Goal: Obtain resource: Download file/media

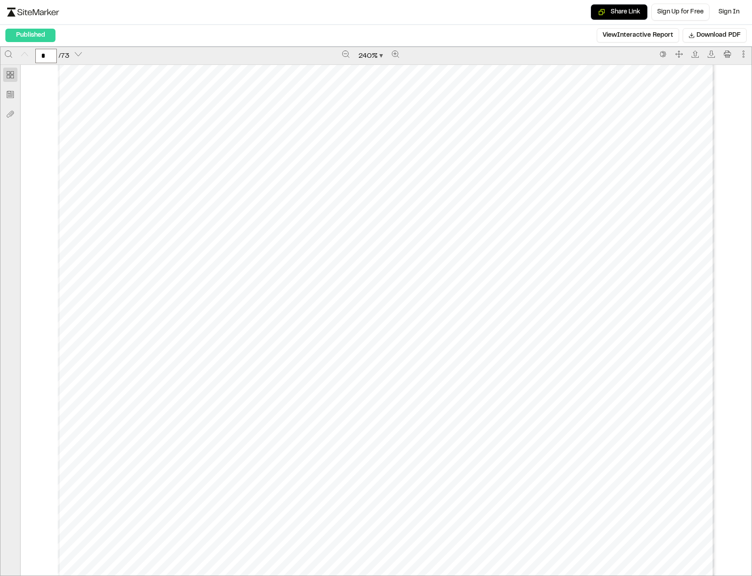
scroll to position [224, 0]
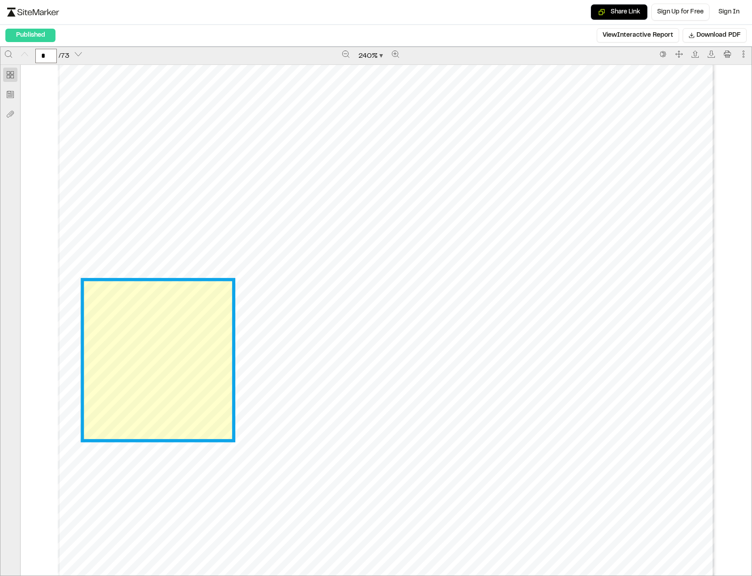
click at [176, 370] on link "Page 1" at bounding box center [158, 360] width 149 height 158
